Goal: Task Accomplishment & Management: Manage account settings

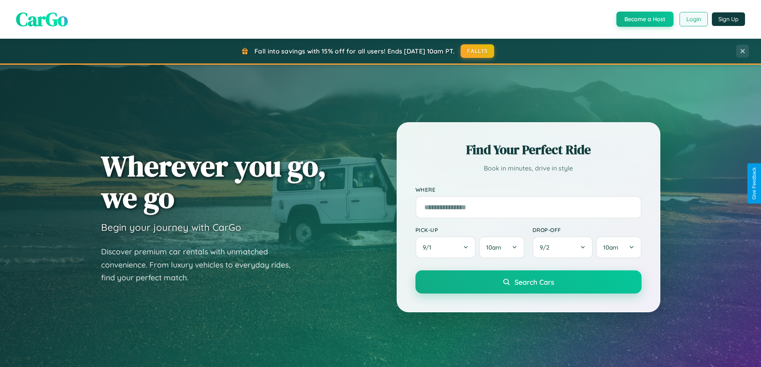
click at [693, 19] on button "Login" at bounding box center [694, 19] width 28 height 14
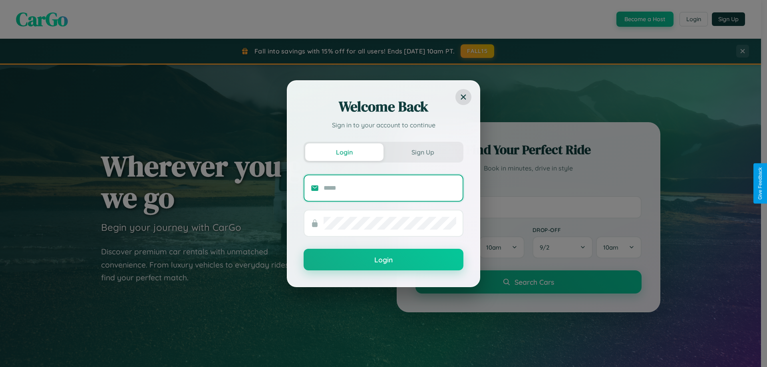
click at [390, 188] on input "text" at bounding box center [390, 188] width 133 height 13
type input "**********"
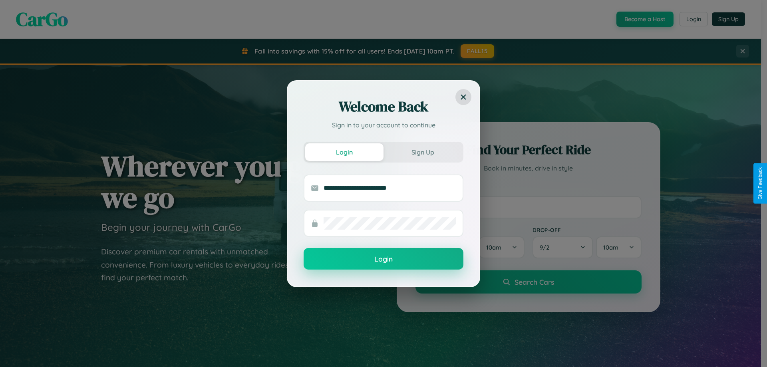
click at [384, 259] on button "Login" at bounding box center [384, 259] width 160 height 22
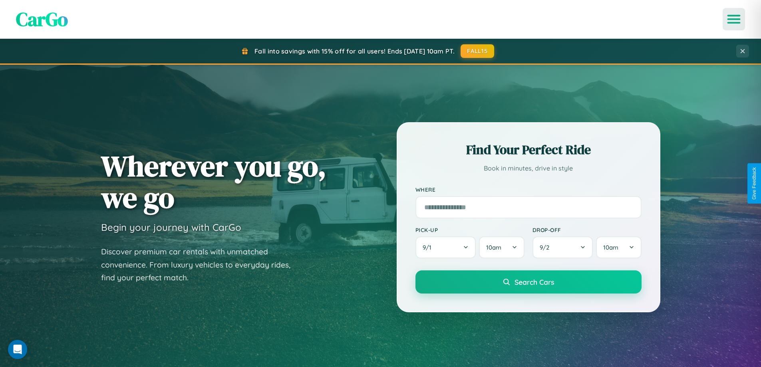
click at [734, 19] on icon "Open menu" at bounding box center [734, 19] width 12 height 7
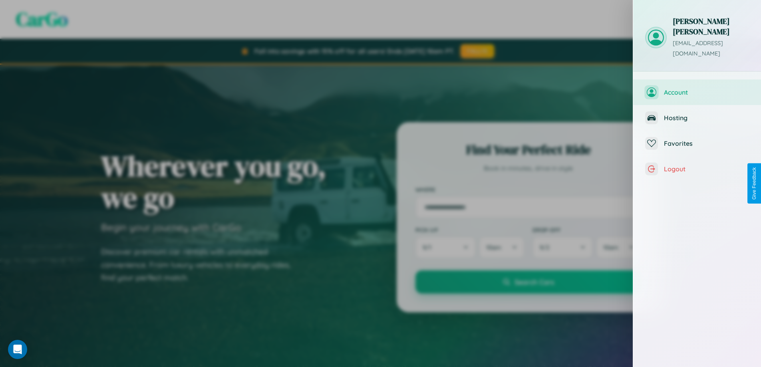
click at [697, 88] on span "Account" at bounding box center [706, 92] width 85 height 8
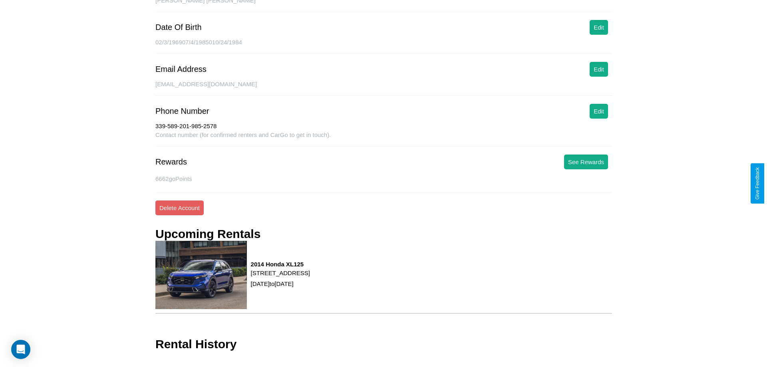
scroll to position [105, 0]
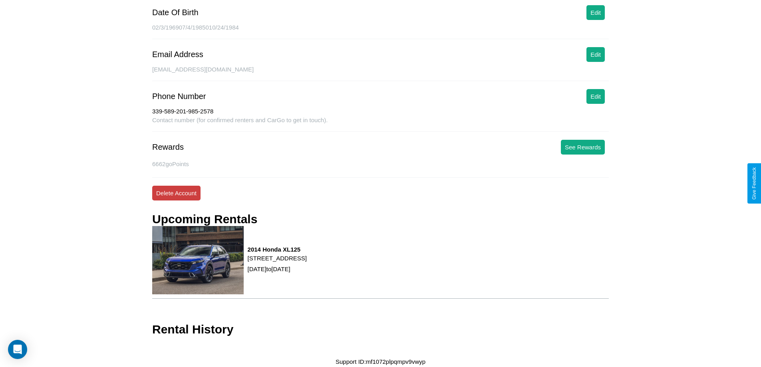
click at [176, 193] on button "Delete Account" at bounding box center [176, 193] width 48 height 15
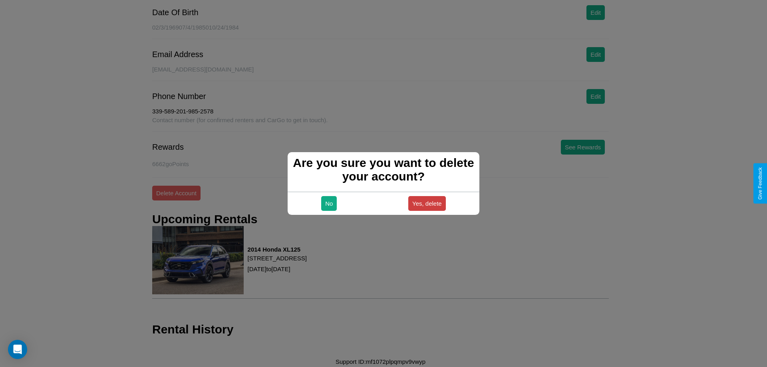
click at [427, 203] on button "Yes, delete" at bounding box center [427, 203] width 38 height 15
